Goal: Browse casually: Explore the website without a specific task or goal

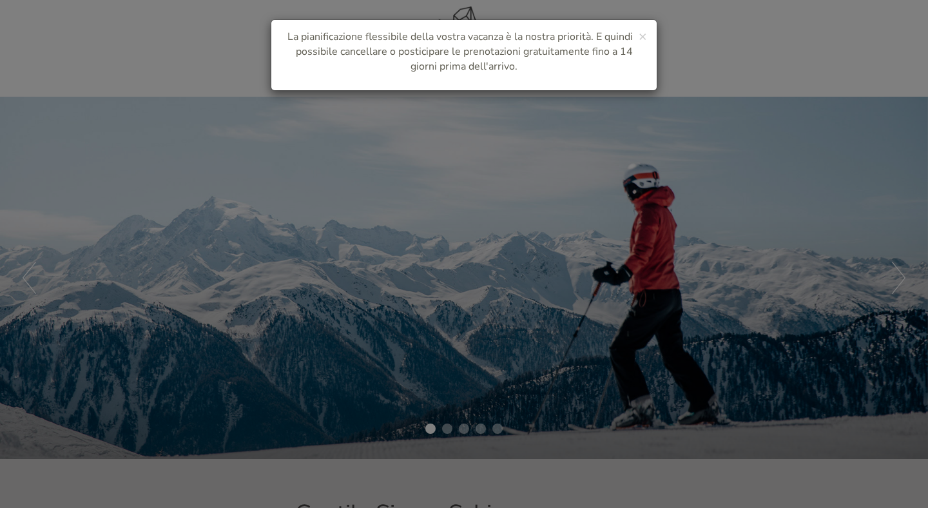
click at [399, 305] on div "× La pianificazione flessibile della vostra vacanza è la nostra priorità. E qui…" at bounding box center [464, 254] width 928 height 508
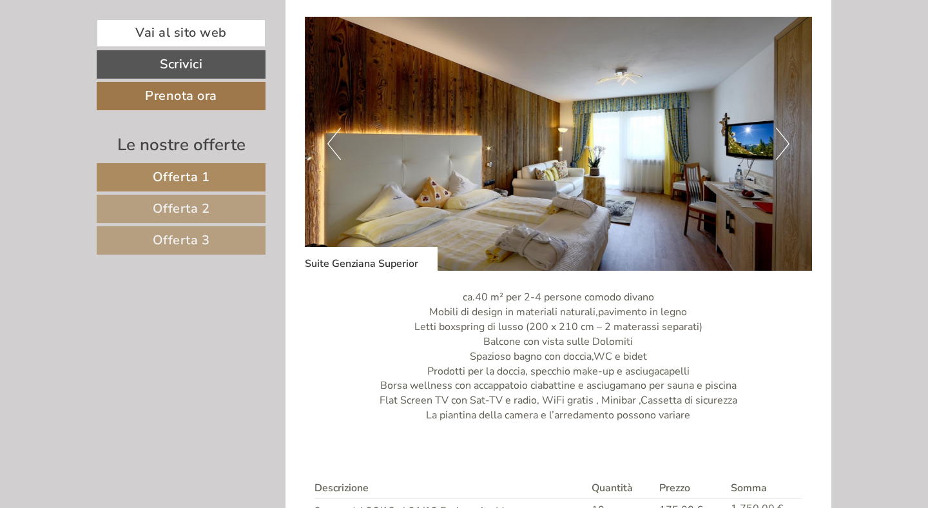
scroll to position [2653, 0]
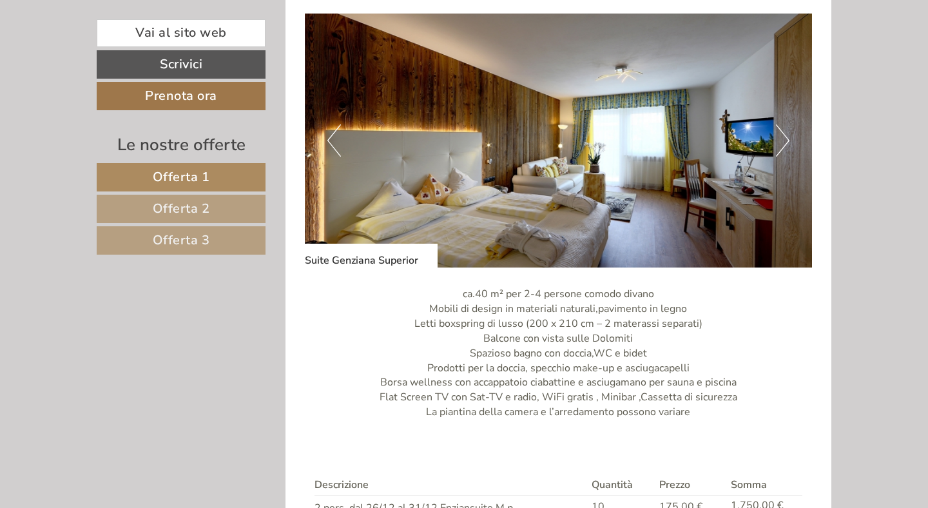
click at [779, 141] on button "Next" at bounding box center [783, 140] width 14 height 32
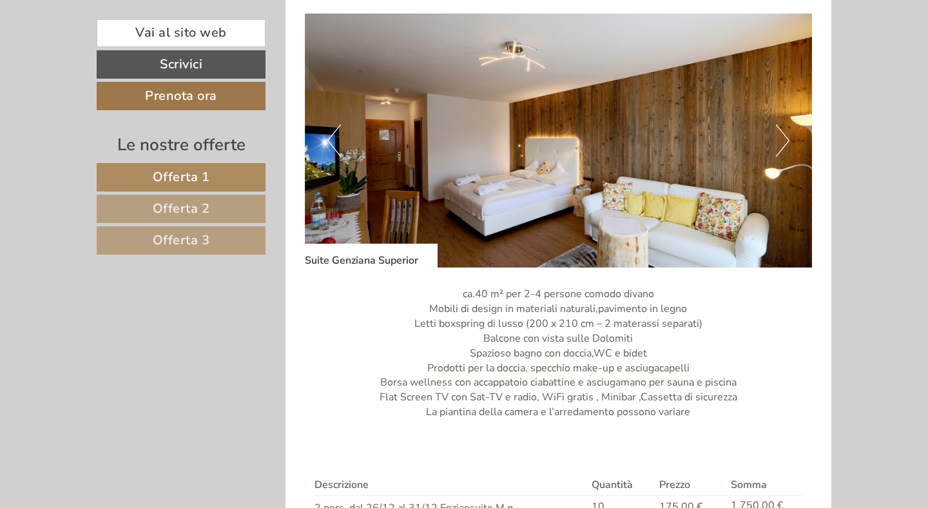
click at [779, 141] on button "Next" at bounding box center [783, 140] width 14 height 32
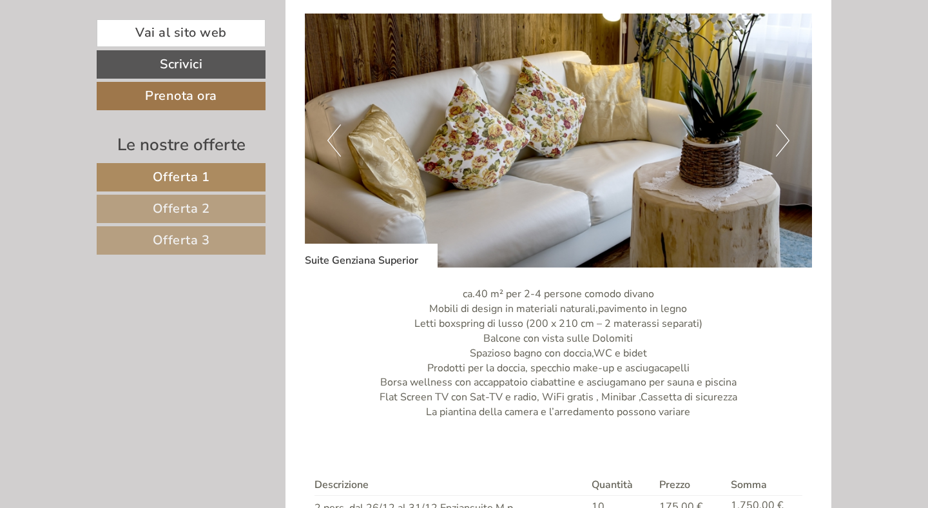
click at [779, 141] on button "Next" at bounding box center [783, 140] width 14 height 32
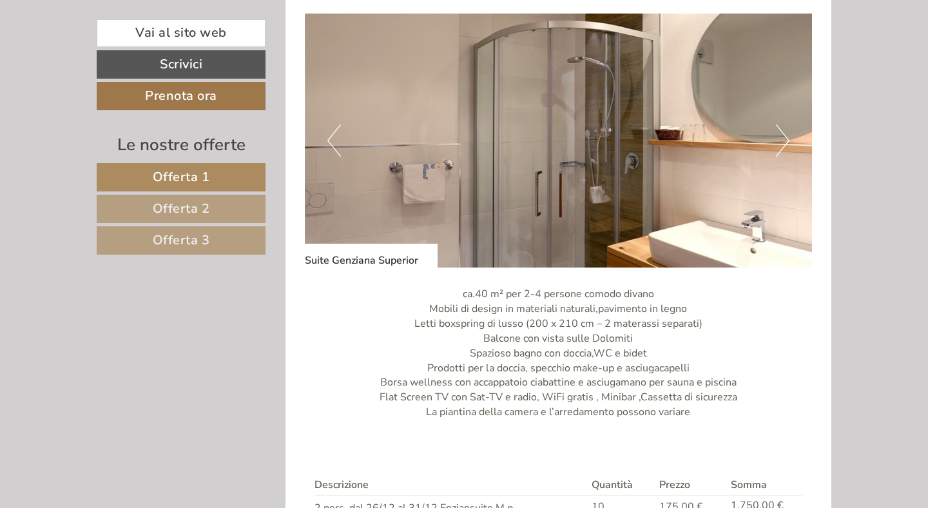
click at [779, 141] on button "Next" at bounding box center [783, 140] width 14 height 32
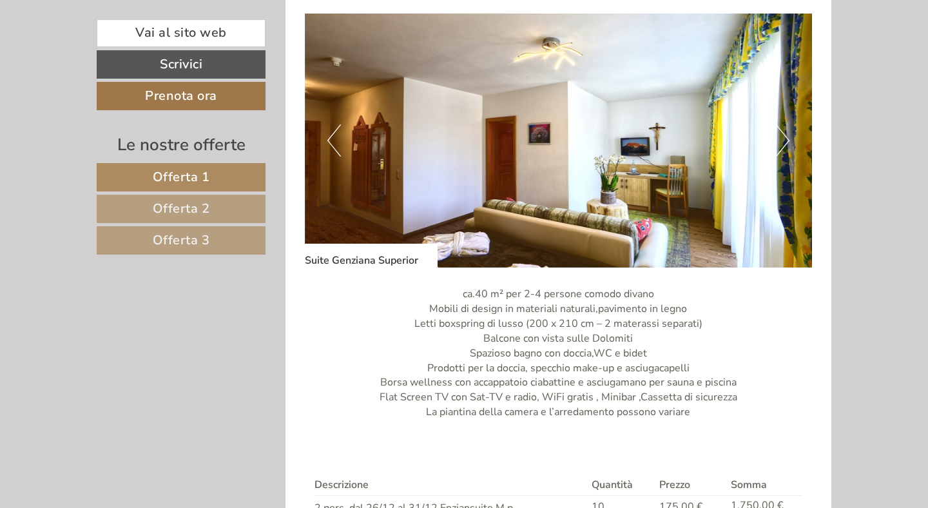
click at [779, 141] on button "Next" at bounding box center [783, 140] width 14 height 32
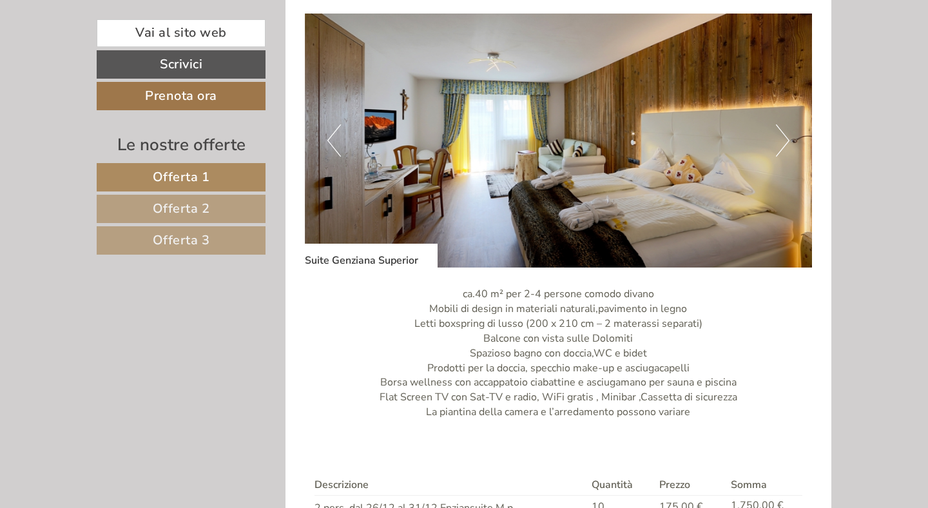
click at [779, 141] on button "Next" at bounding box center [783, 140] width 14 height 32
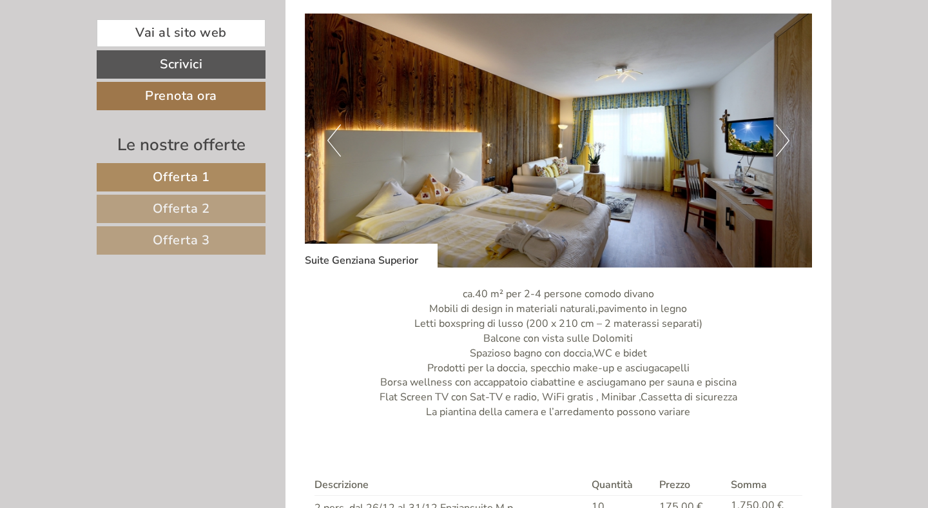
click at [616, 186] on img at bounding box center [559, 141] width 508 height 254
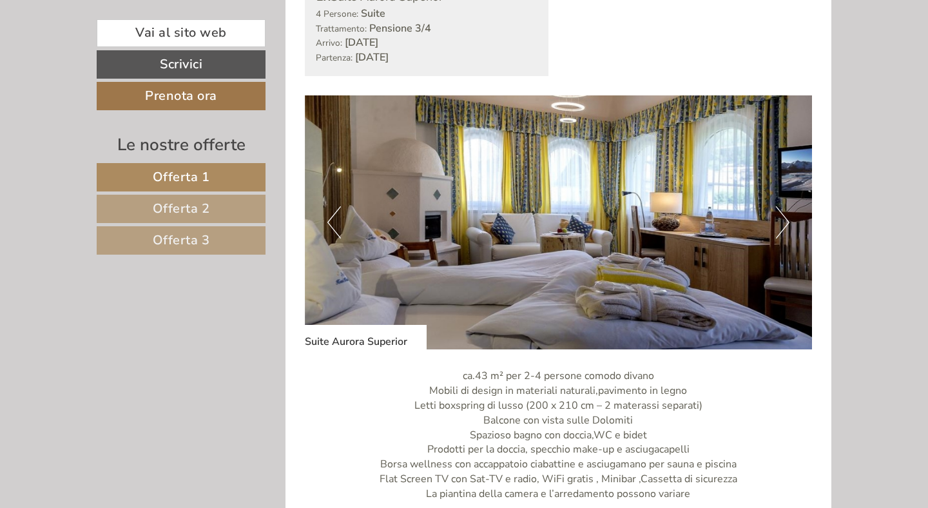
scroll to position [1675, 0]
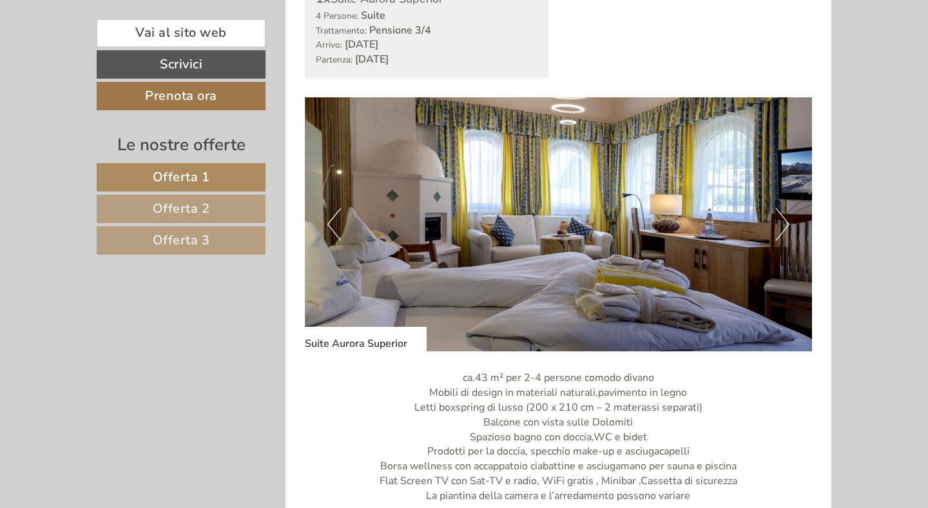
click at [783, 228] on button "Next" at bounding box center [783, 224] width 14 height 32
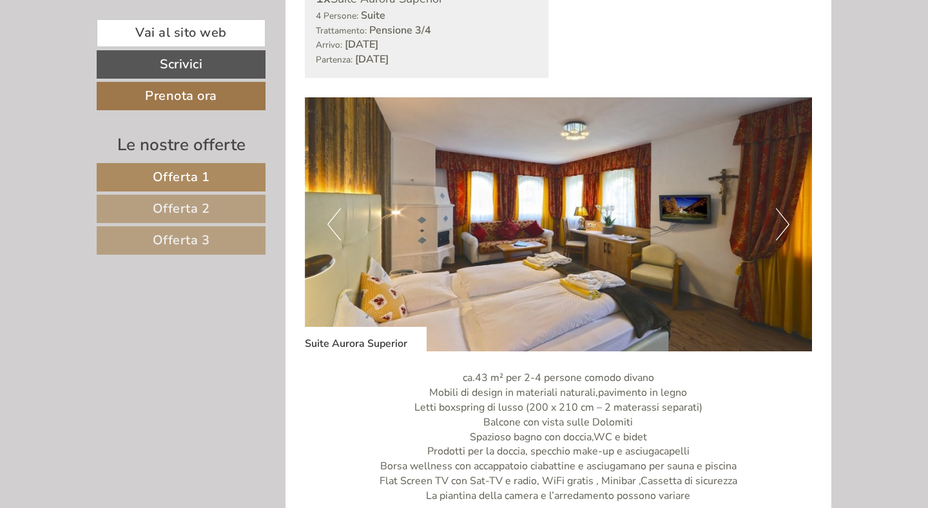
click at [783, 228] on button "Next" at bounding box center [783, 224] width 14 height 32
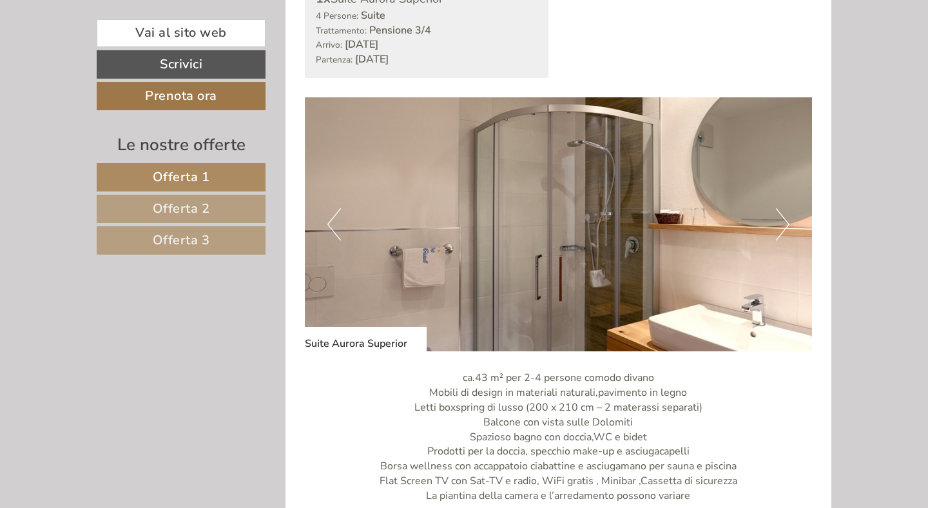
click at [783, 228] on button "Next" at bounding box center [783, 224] width 14 height 32
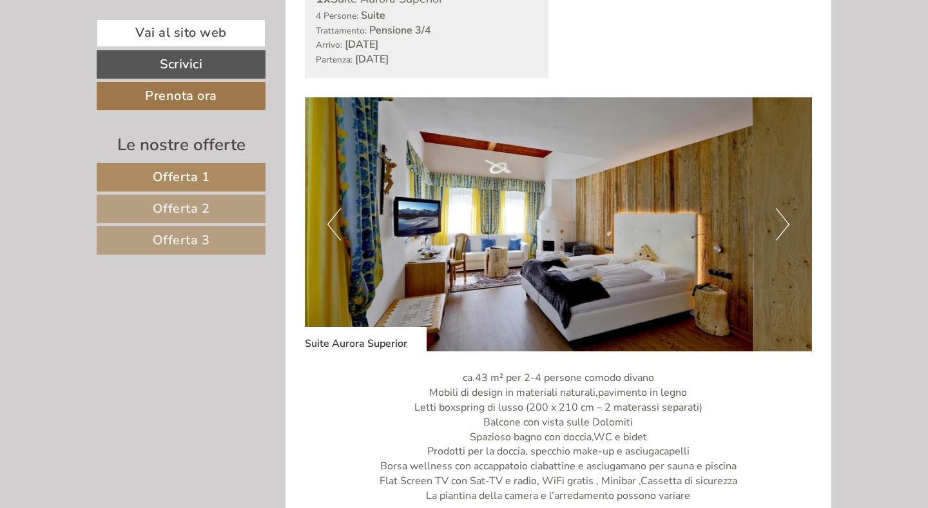
click at [783, 228] on button "Next" at bounding box center [783, 224] width 14 height 32
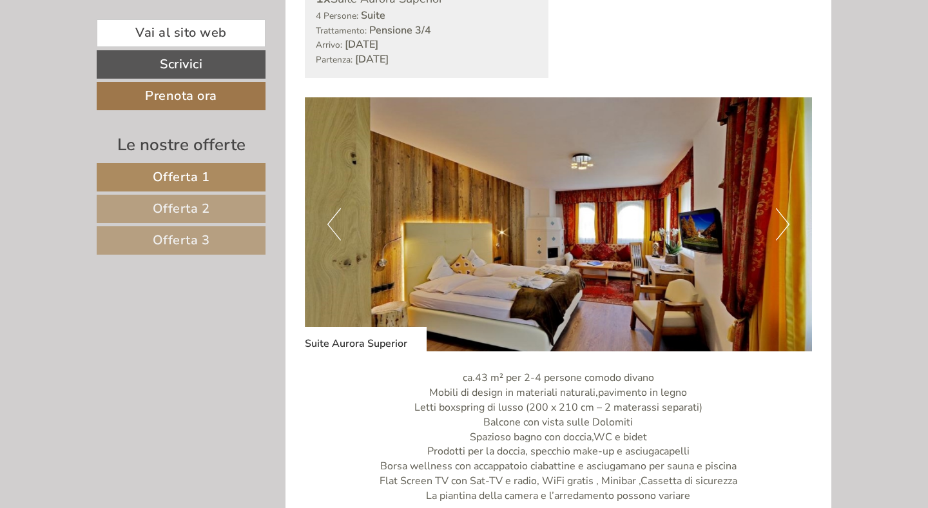
click at [783, 228] on button "Next" at bounding box center [783, 224] width 14 height 32
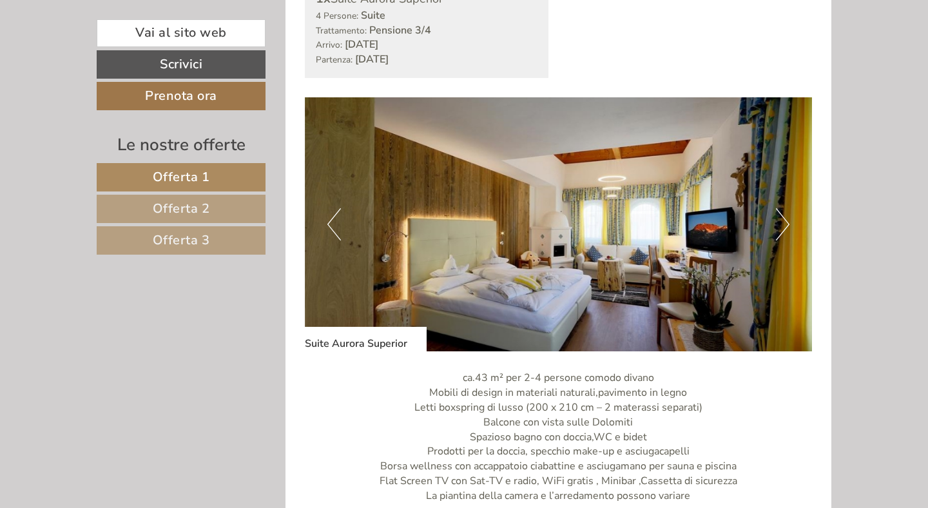
click at [334, 232] on button "Previous" at bounding box center [334, 224] width 14 height 32
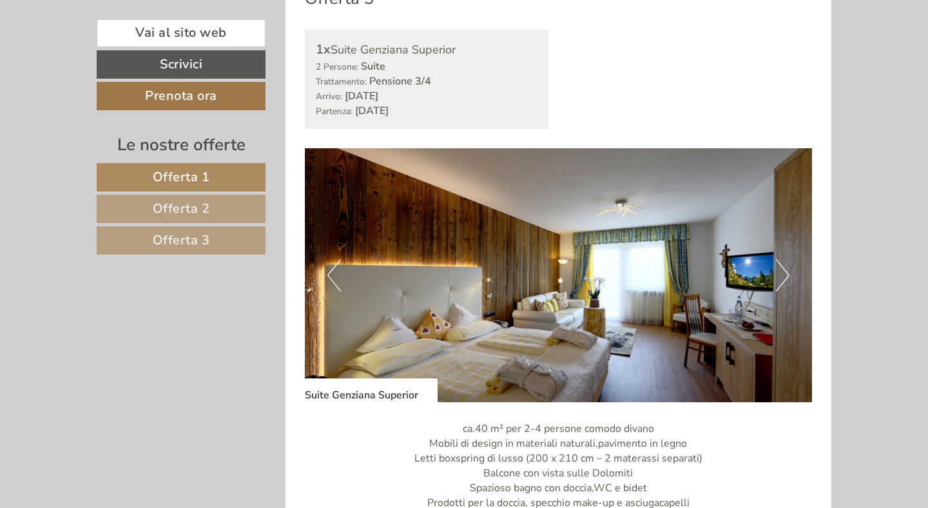
scroll to position [2519, 0]
click at [786, 277] on button "Next" at bounding box center [783, 275] width 14 height 32
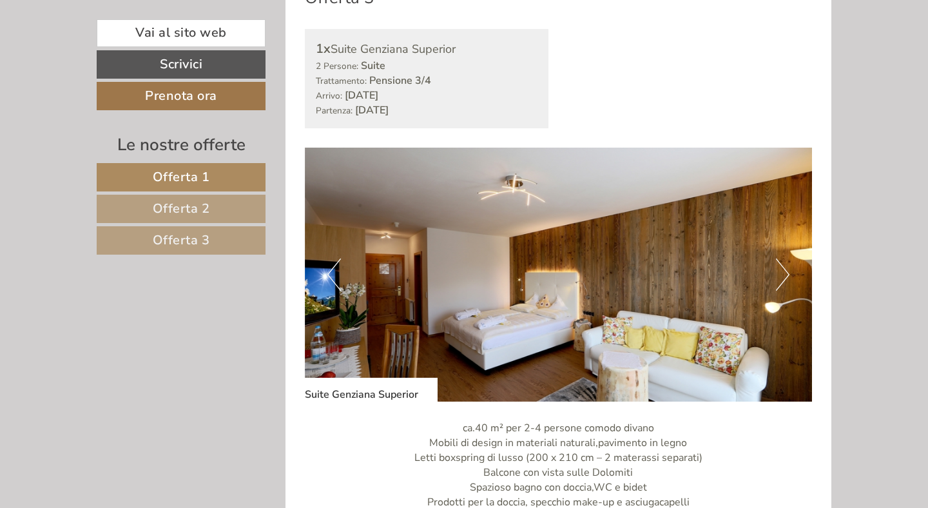
click at [786, 277] on button "Next" at bounding box center [783, 275] width 14 height 32
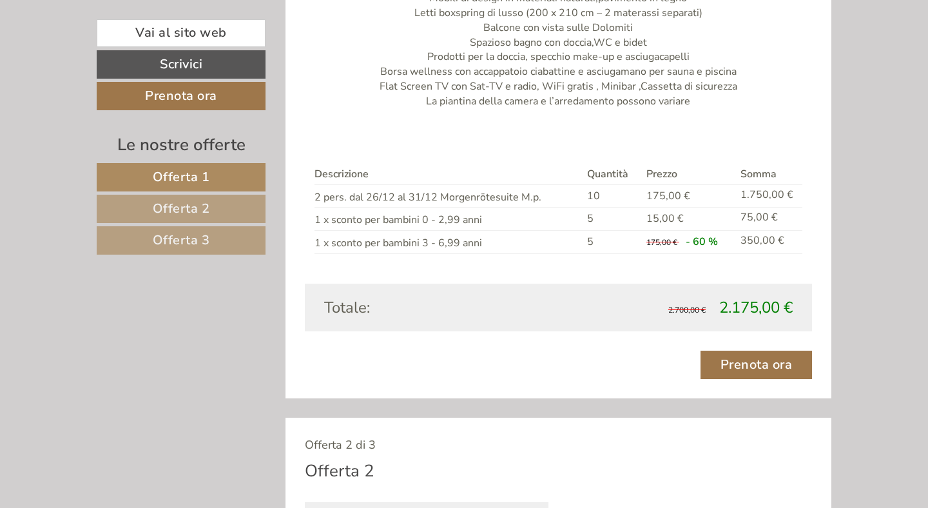
scroll to position [1152, 0]
